Goal: Transaction & Acquisition: Download file/media

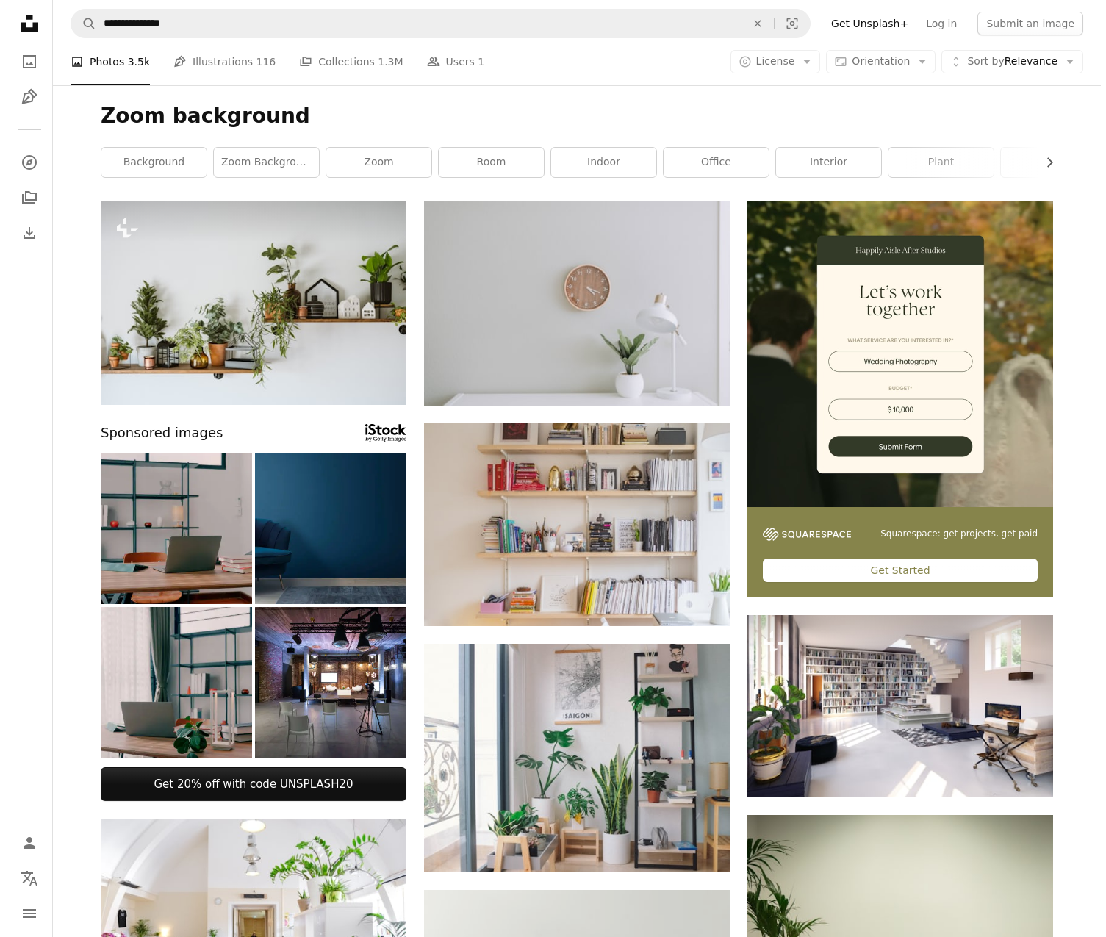
scroll to position [27910, 0]
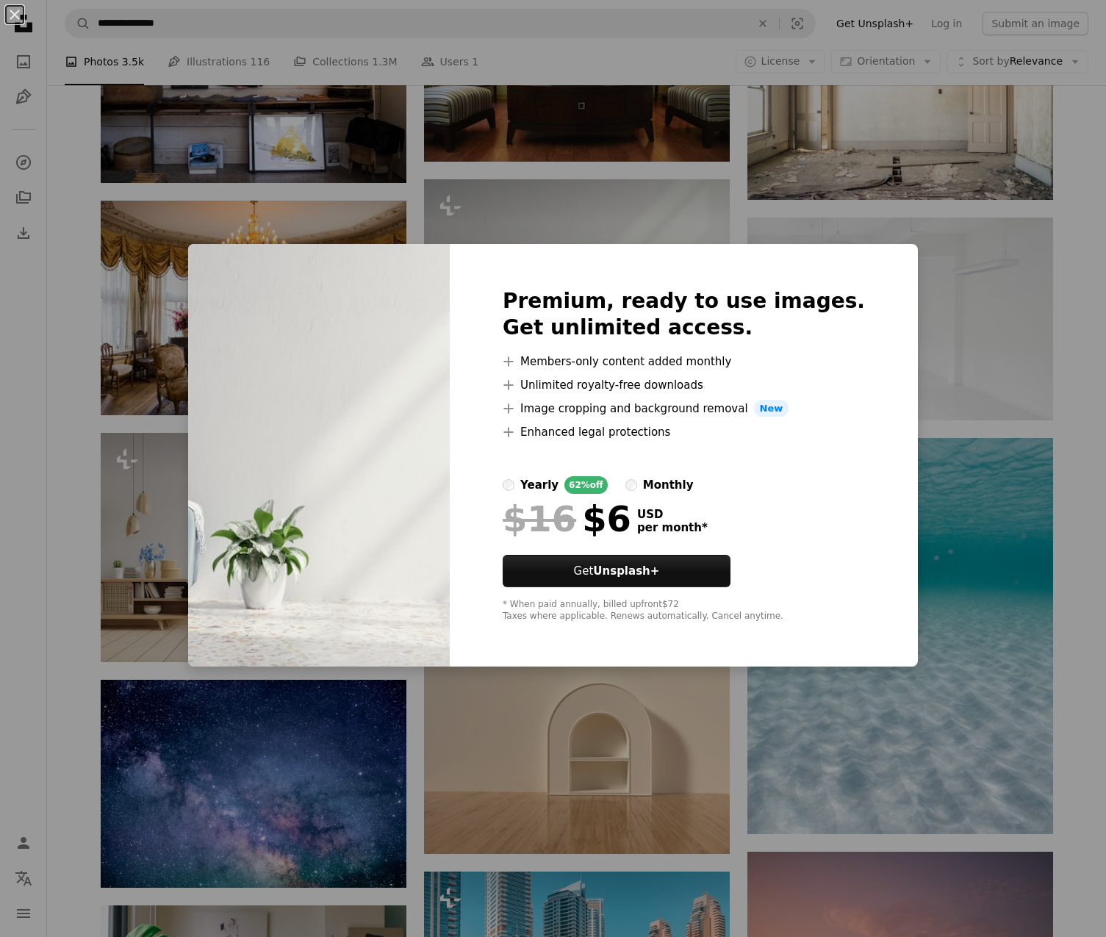
click at [981, 595] on div "An X shape Premium, ready to use images. Get unlimited access. A plus sign Memb…" at bounding box center [553, 468] width 1106 height 937
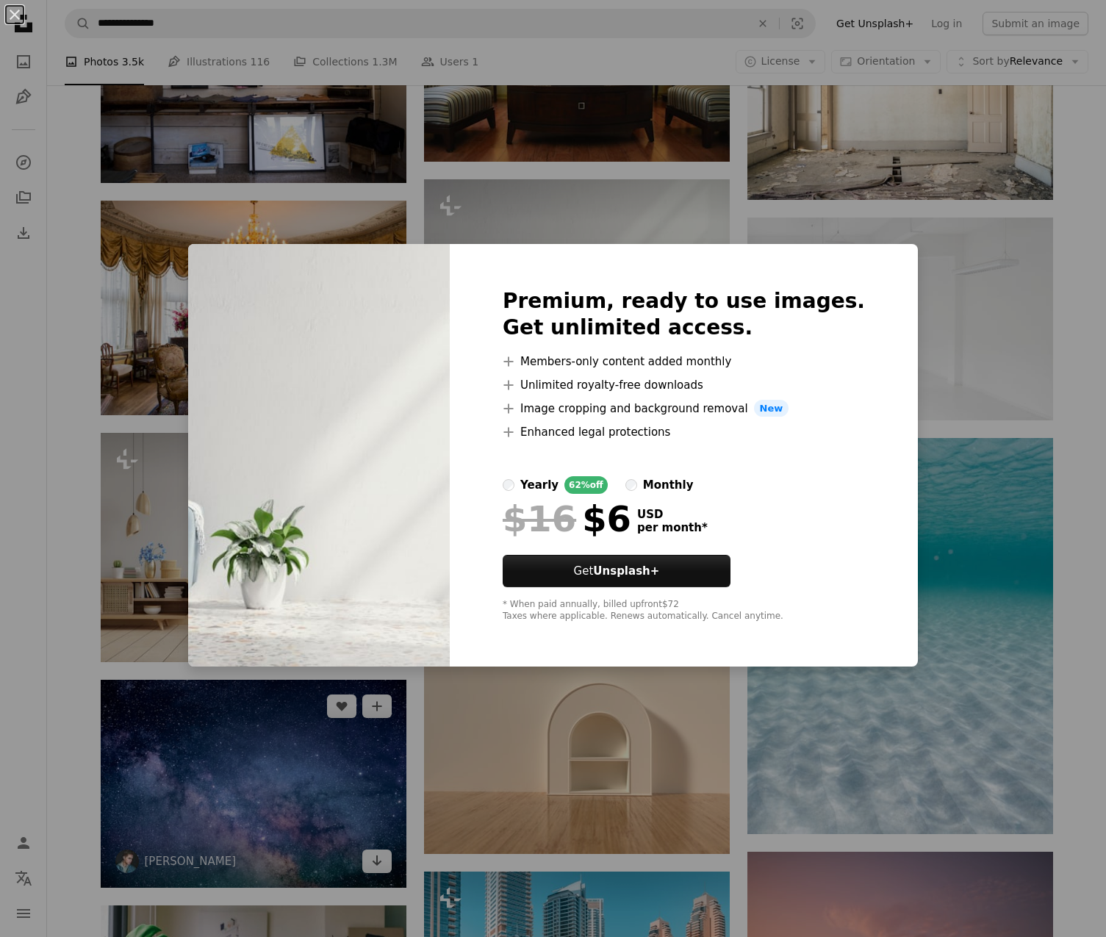
click at [147, 680] on img at bounding box center [254, 784] width 306 height 209
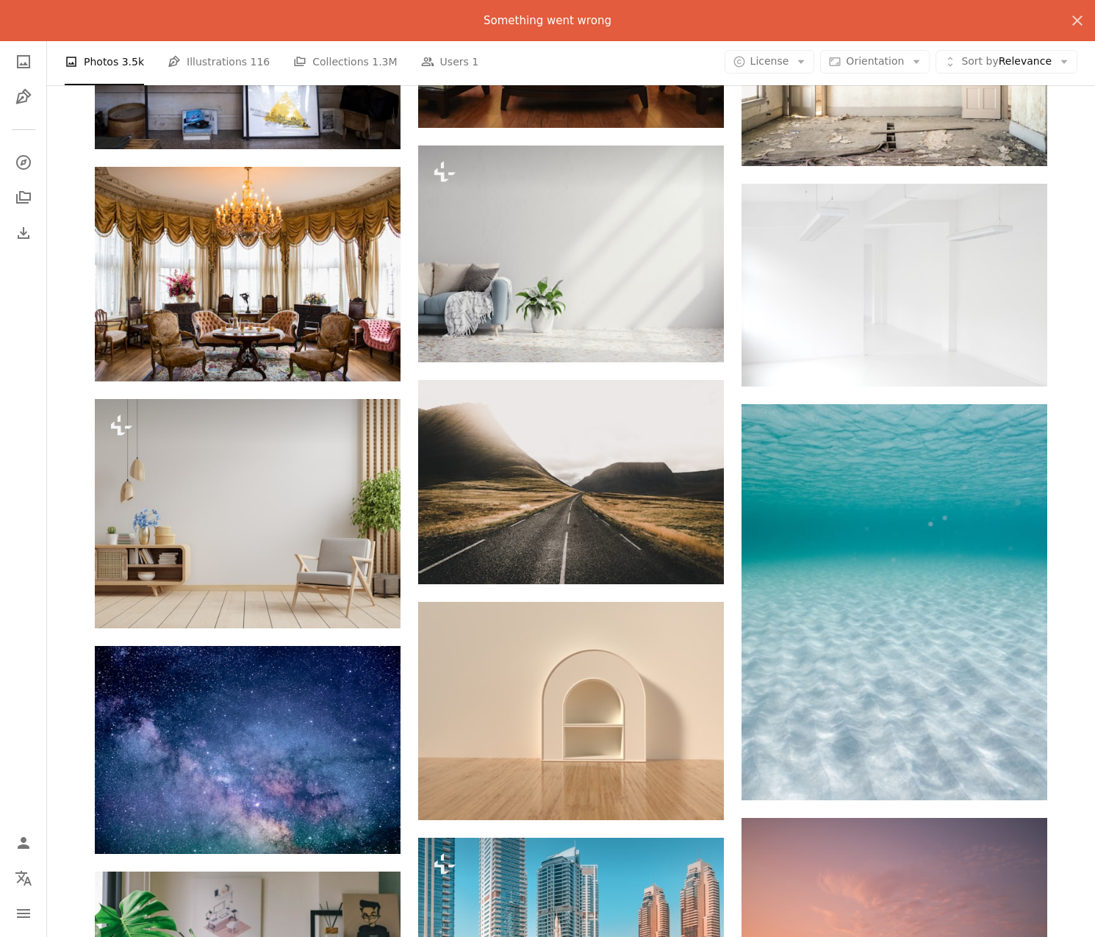
scroll to position [28434, 0]
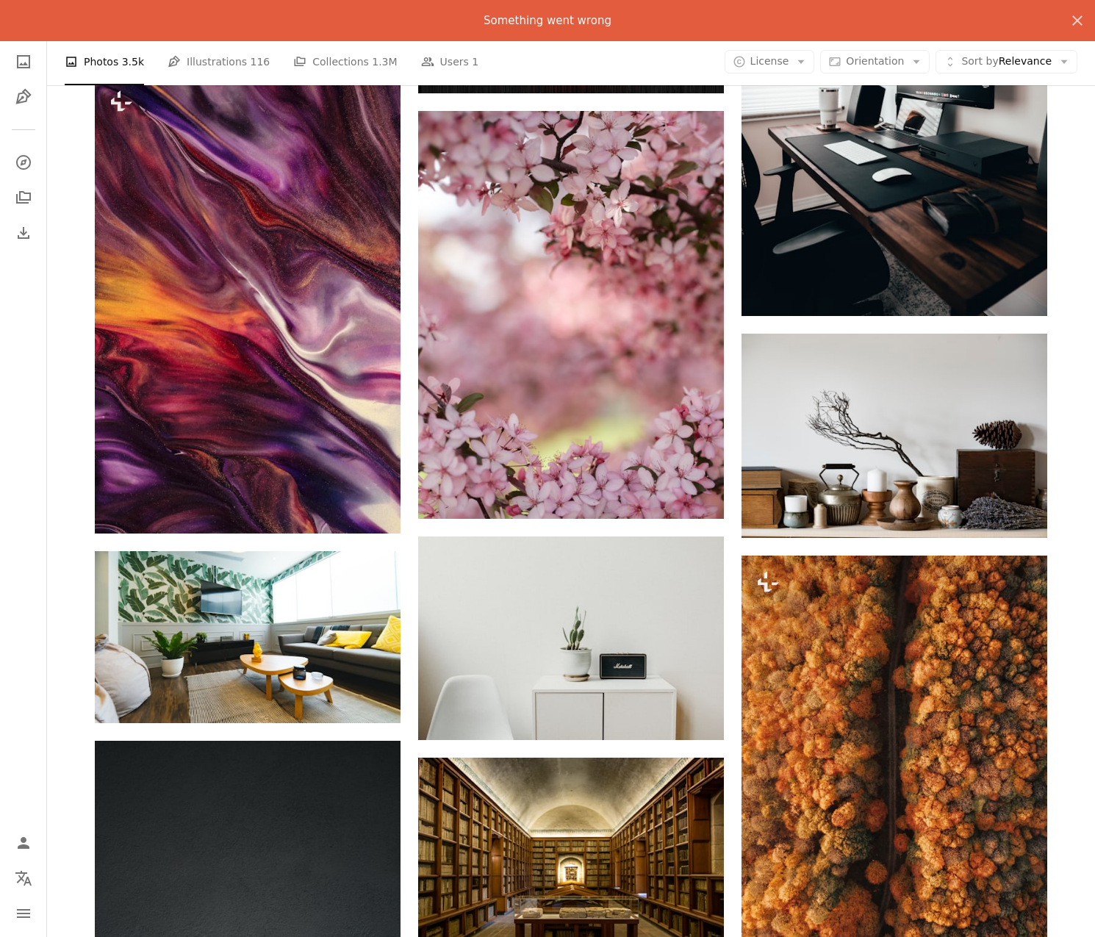
scroll to position [34312, 0]
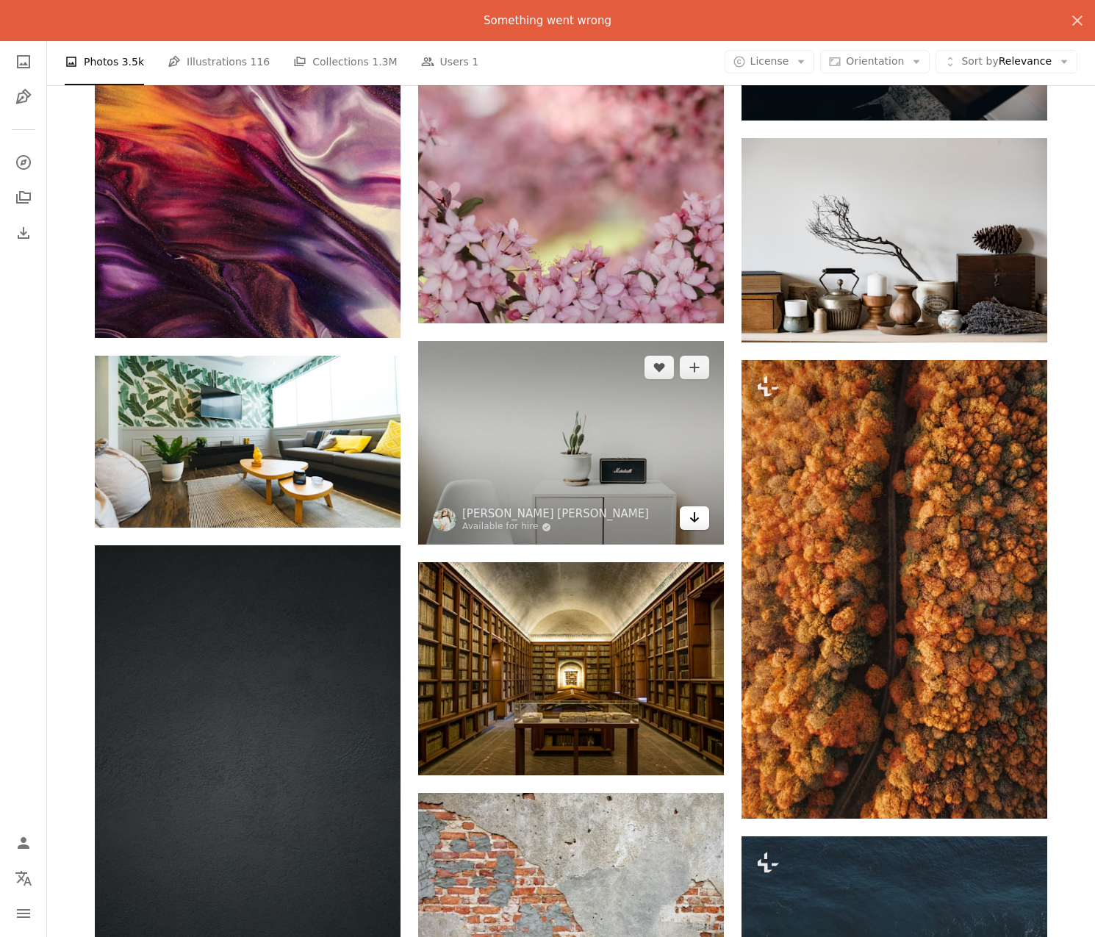
click at [689, 525] on icon "Arrow pointing down" at bounding box center [694, 517] width 12 height 18
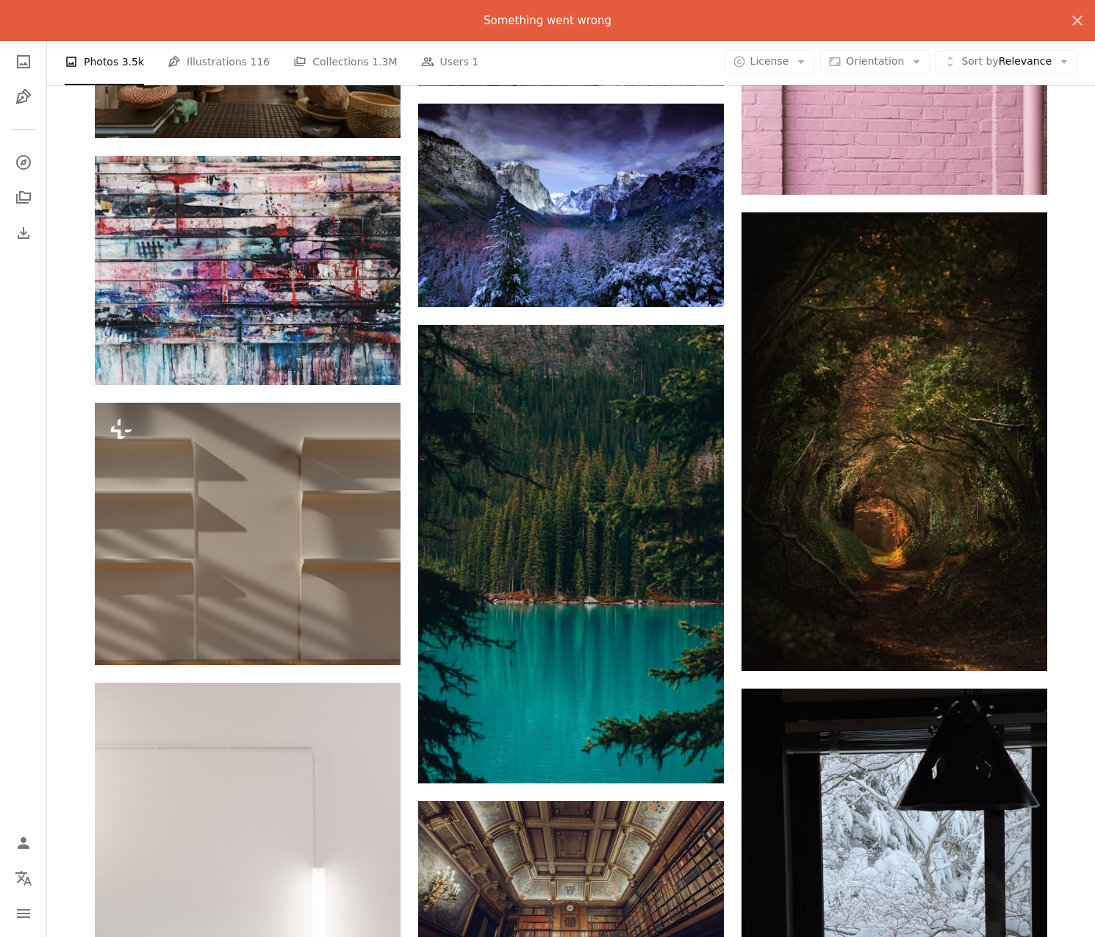
scroll to position [52849, 0]
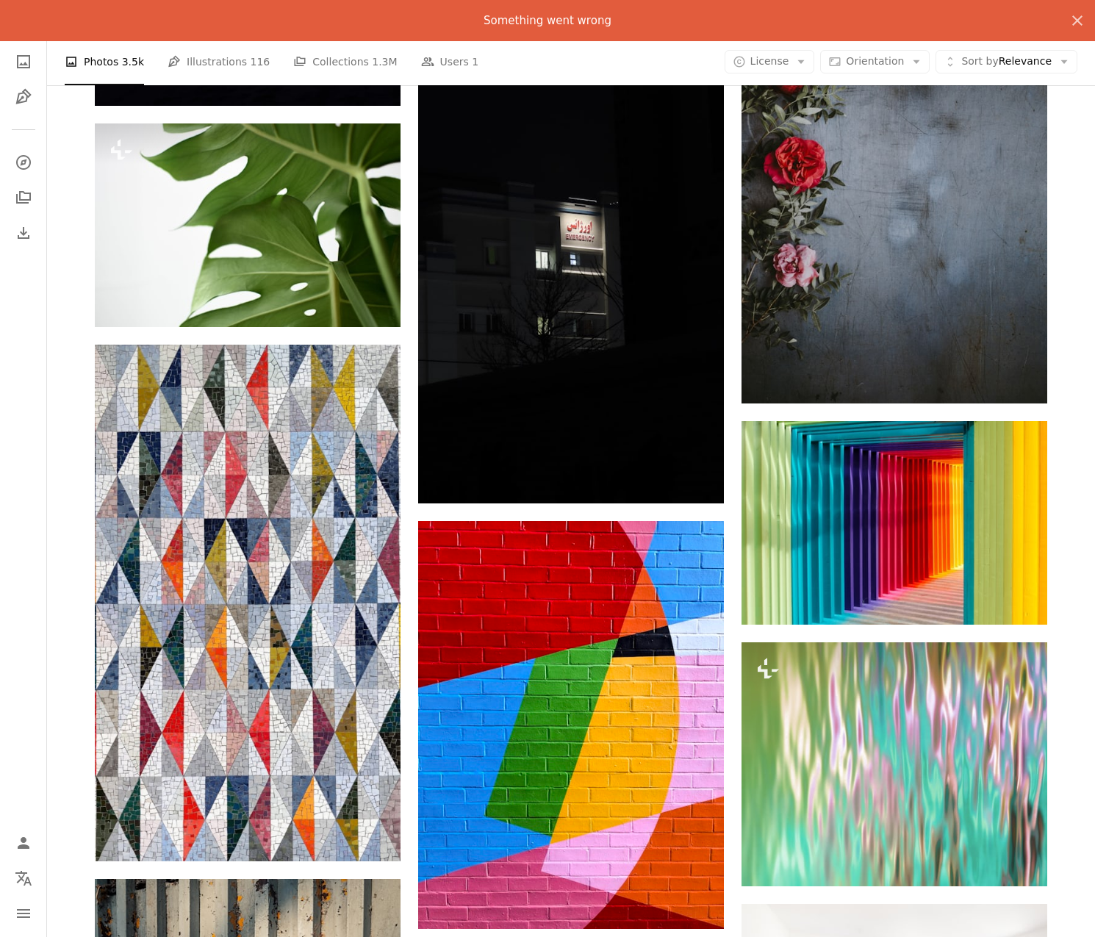
scroll to position [59423, 0]
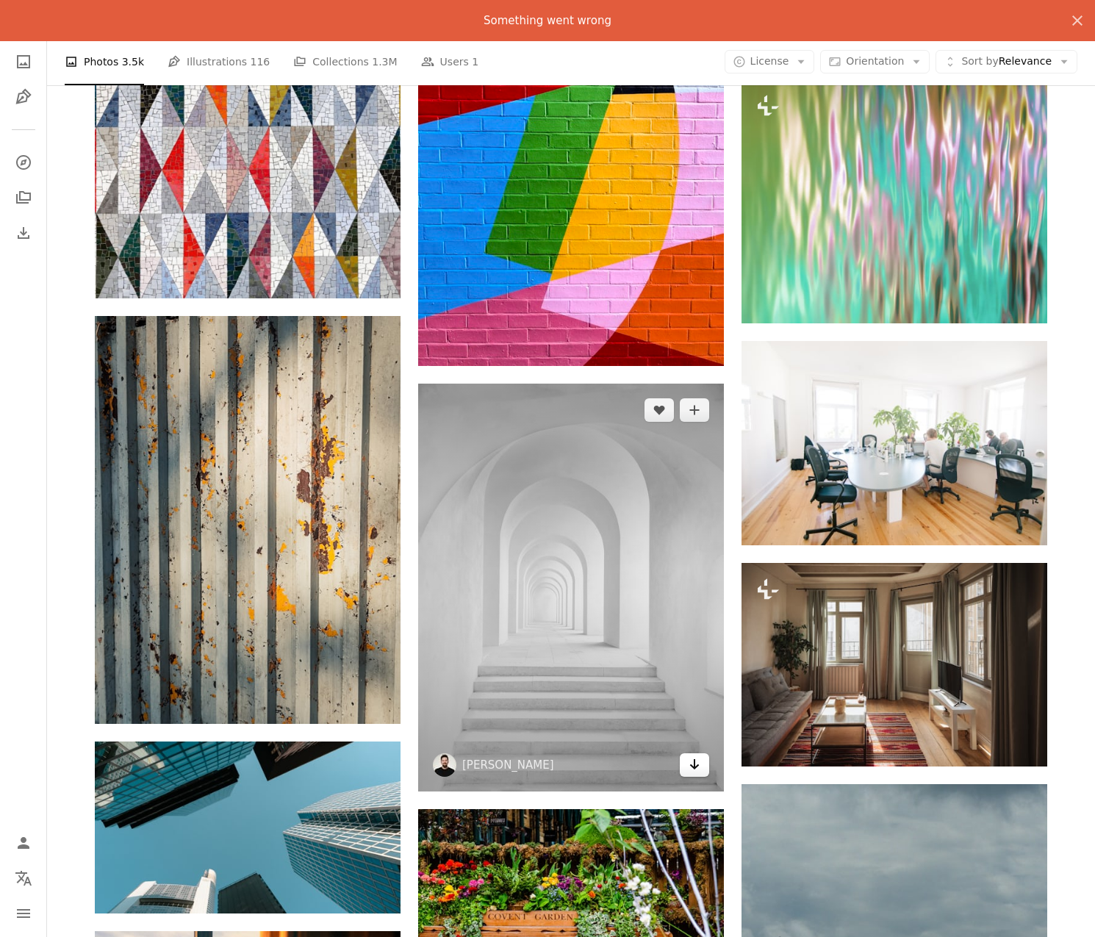
click at [693, 773] on icon "Arrow pointing down" at bounding box center [694, 764] width 12 height 18
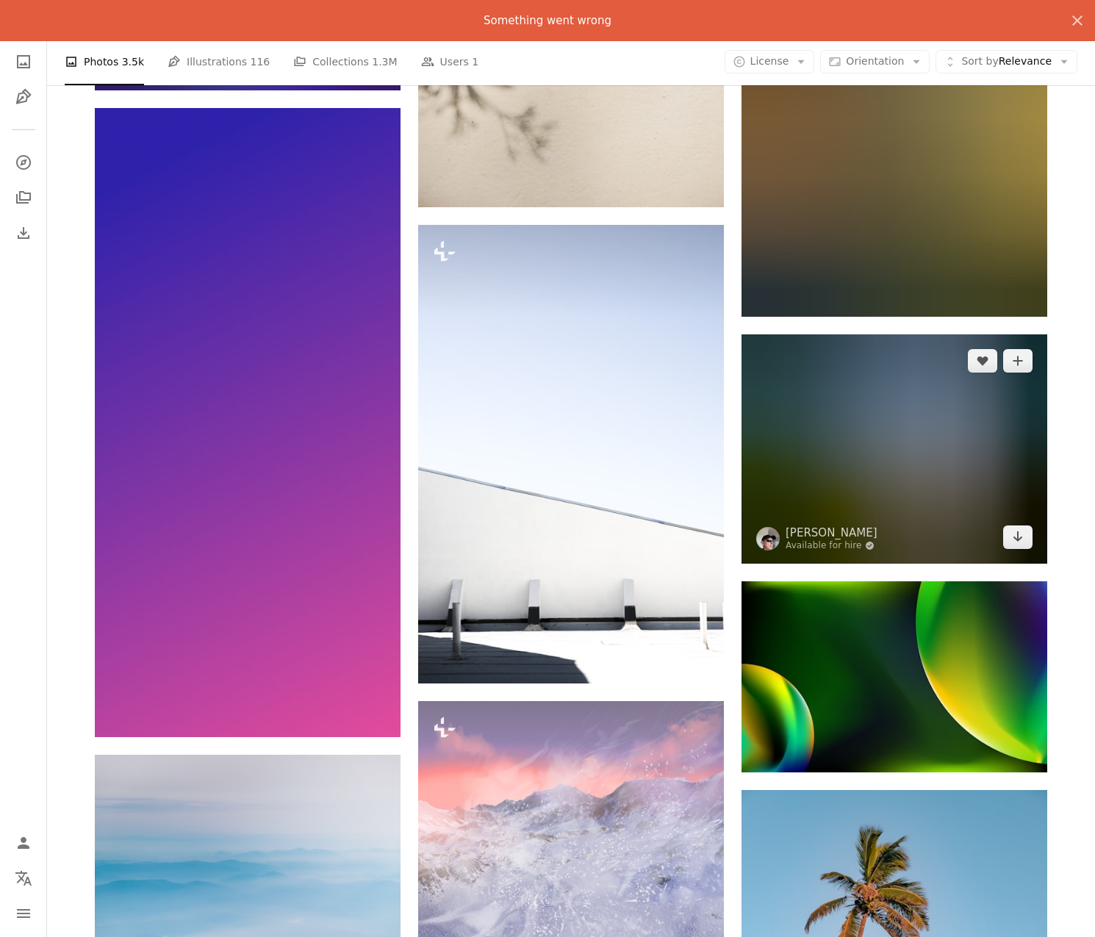
scroll to position [63316, 0]
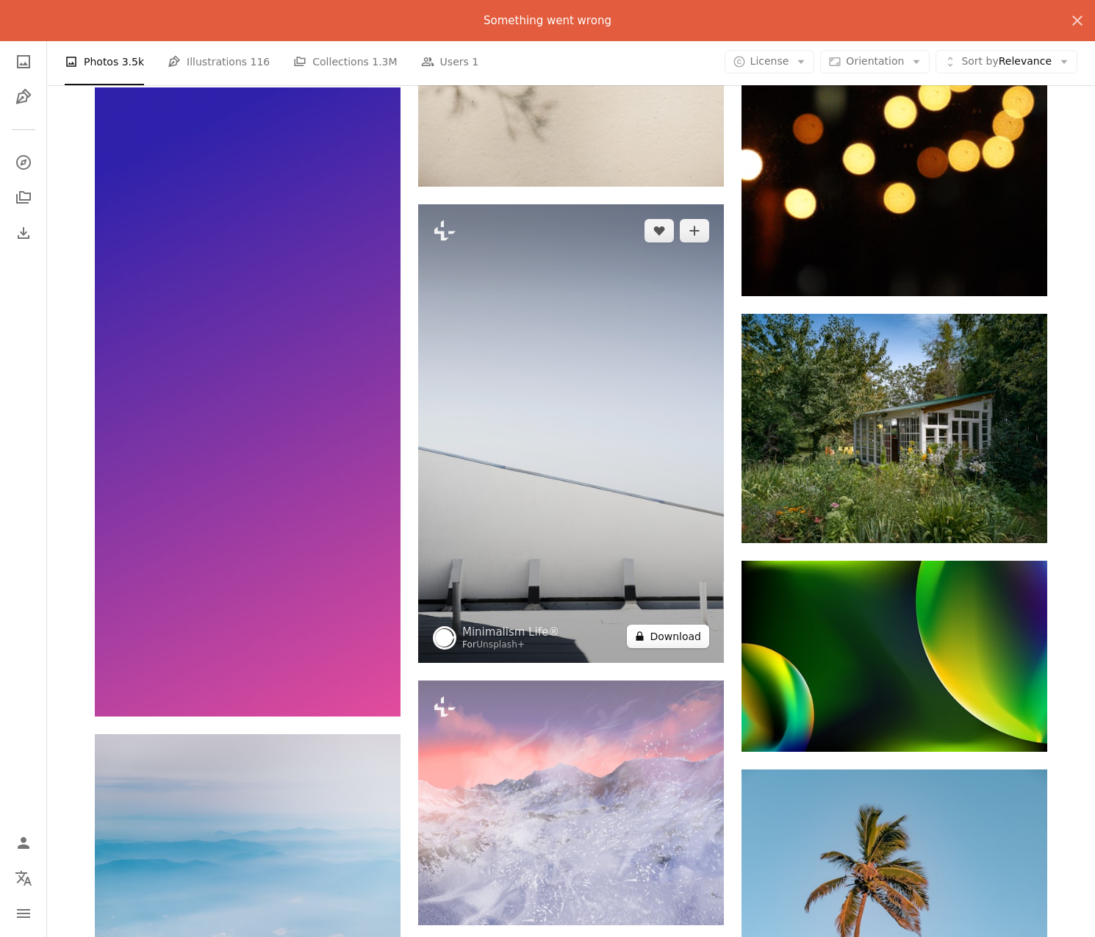
click at [663, 640] on button "A lock Download" at bounding box center [668, 636] width 82 height 24
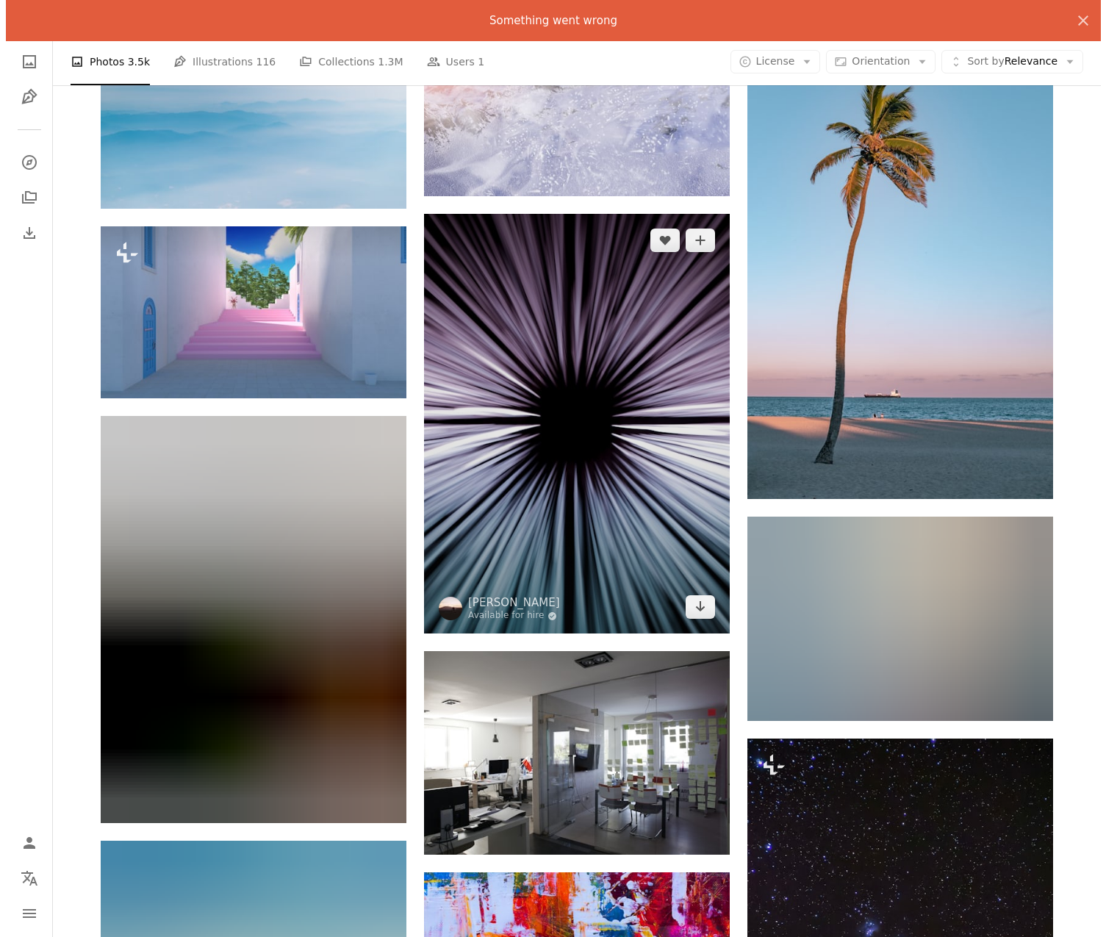
scroll to position [64595, 0]
